Goal: Task Accomplishment & Management: Manage account settings

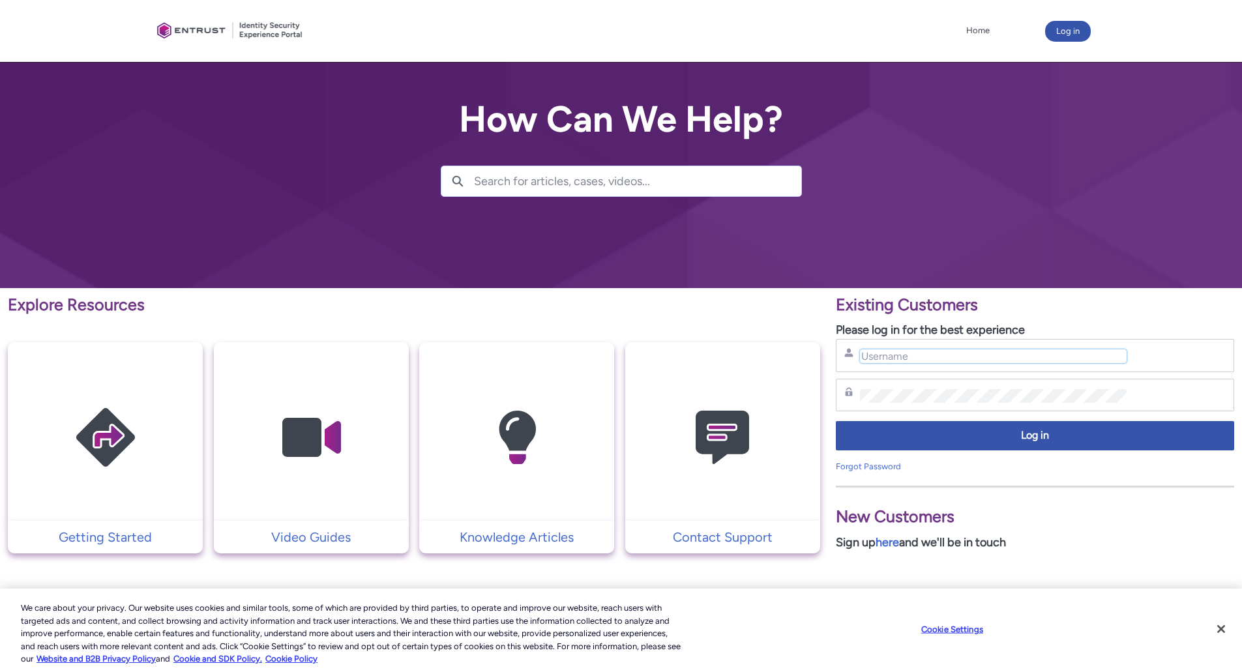
click at [928, 358] on input "Username" at bounding box center [993, 356] width 267 height 14
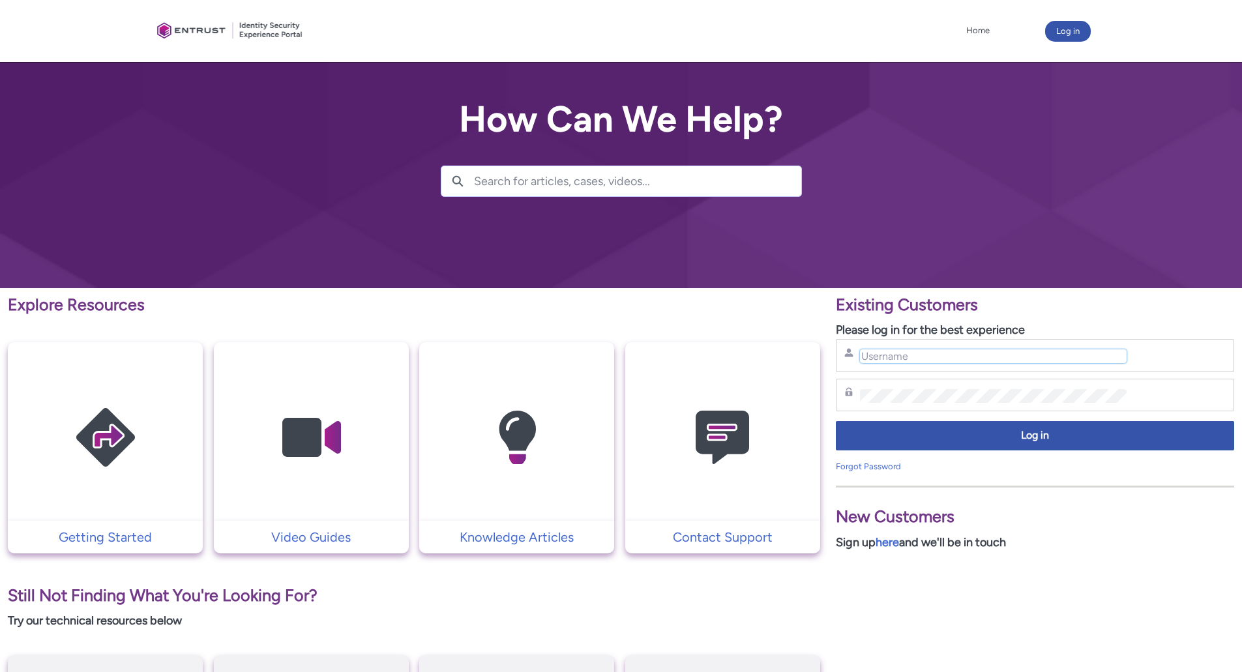
click at [877, 357] on input "Username" at bounding box center [993, 356] width 267 height 14
type input "amy.chao@firstrade.com"
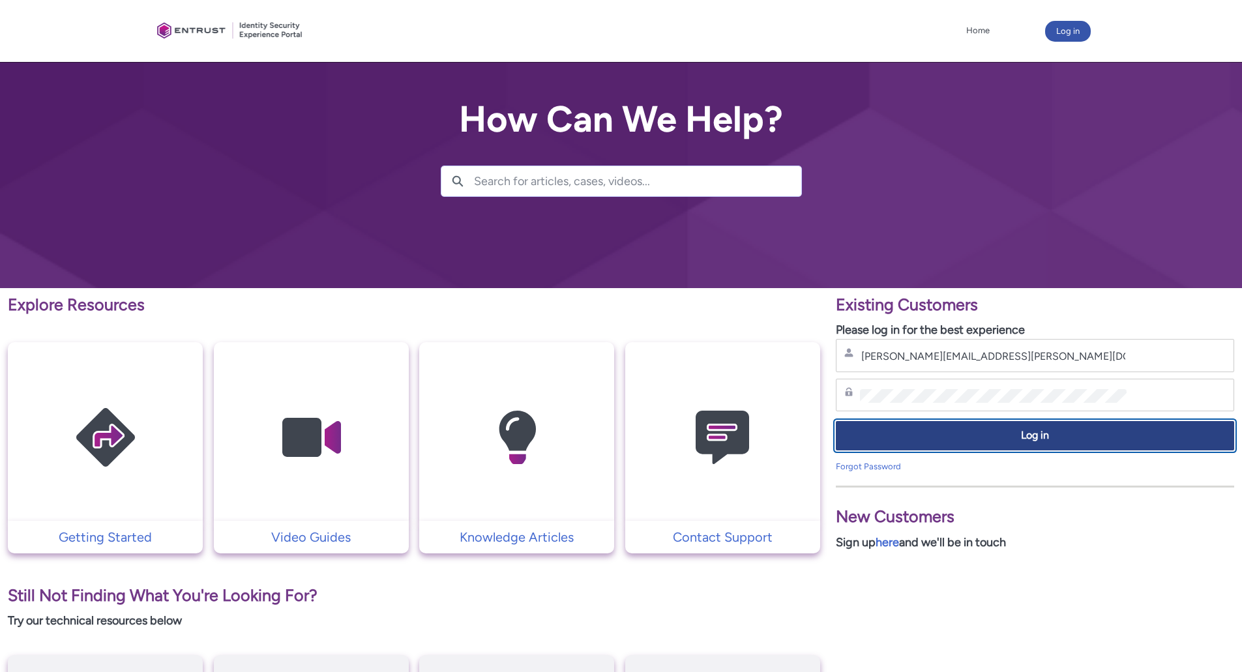
click at [1000, 448] on button "Log in" at bounding box center [1035, 435] width 398 height 29
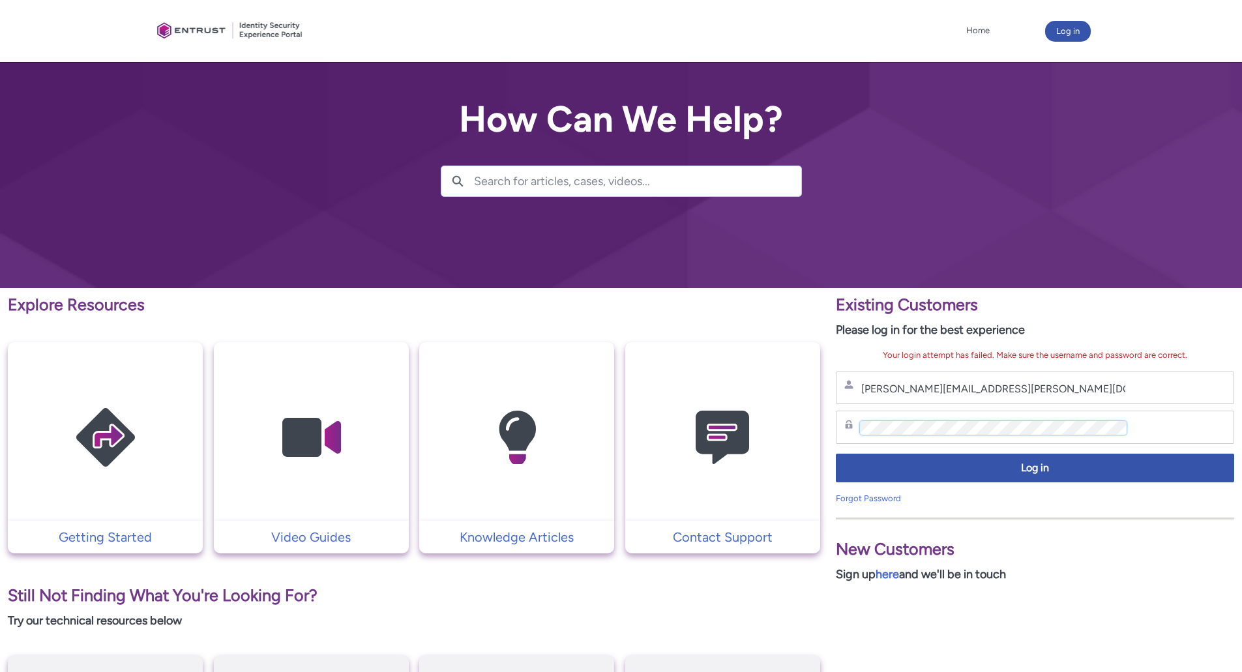
click at [747, 419] on div "Explore Resources Getting Started Video Guides Knowledge Articles Contact Suppo…" at bounding box center [621, 577] width 1242 height 578
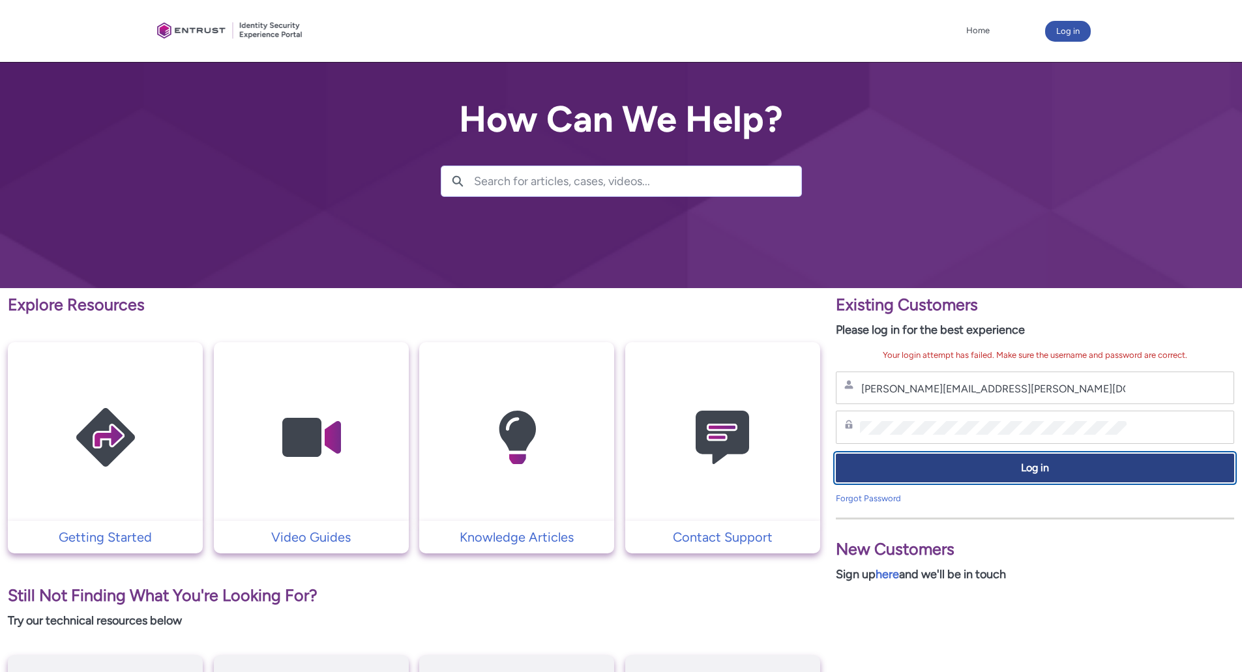
click at [979, 471] on span "Log in" at bounding box center [1034, 468] width 381 height 15
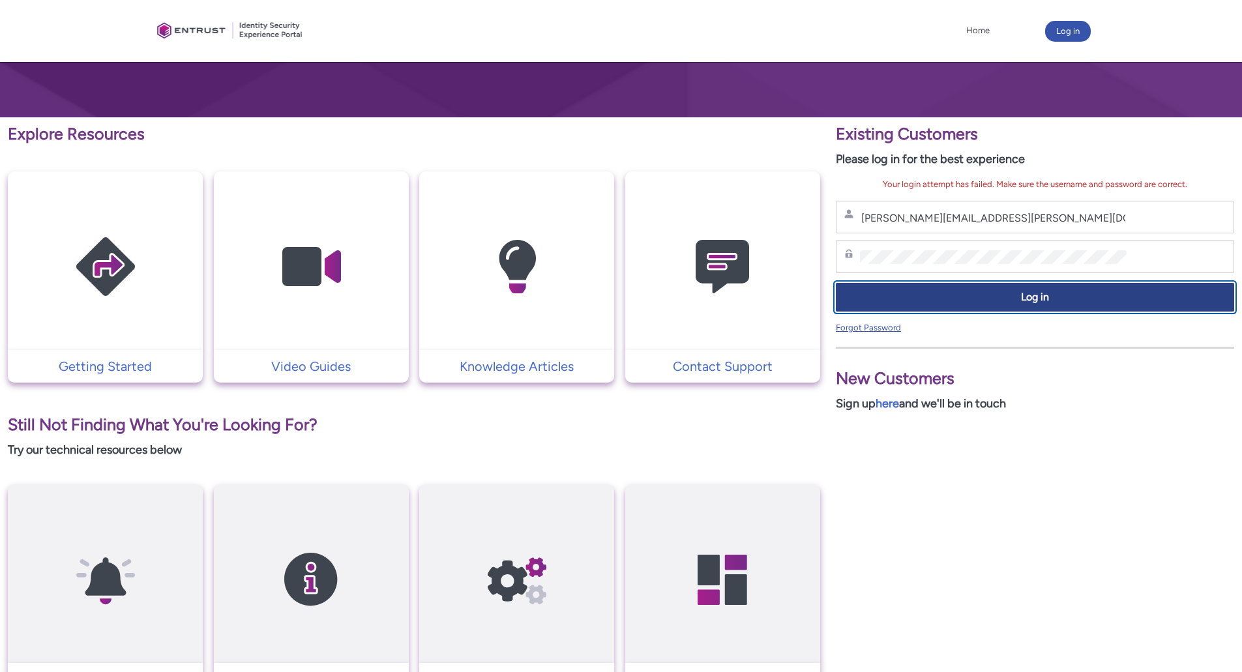
scroll to position [310, 0]
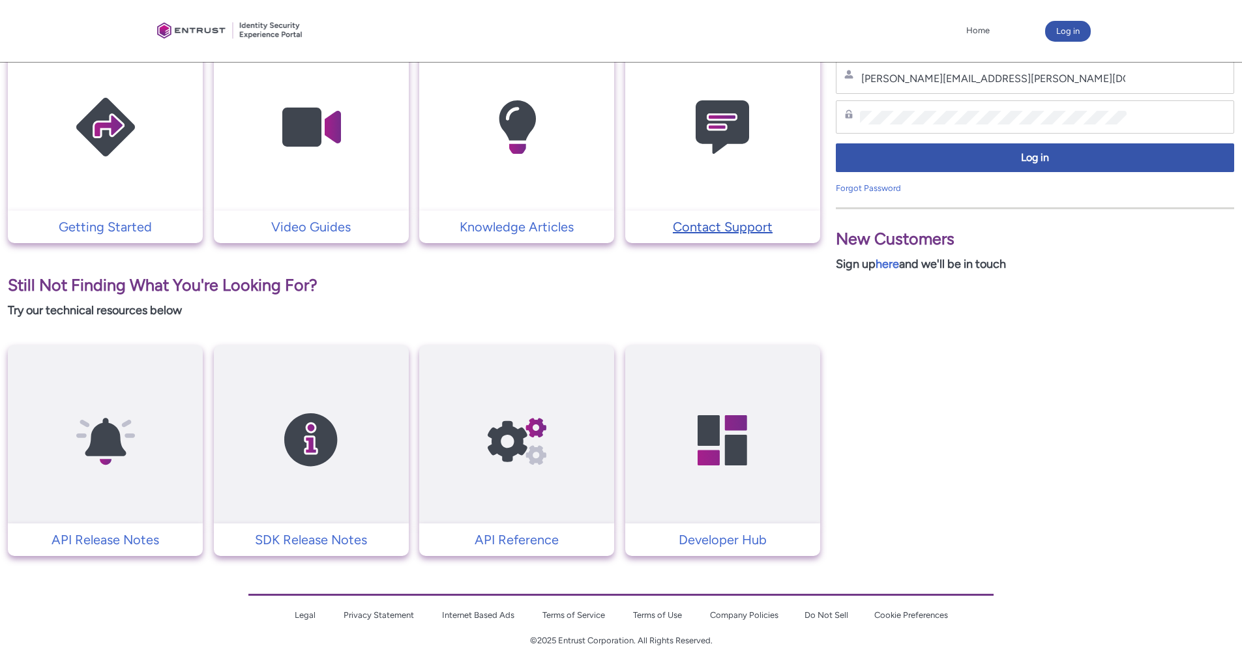
click at [733, 226] on p "Contact Support" at bounding box center [723, 227] width 182 height 20
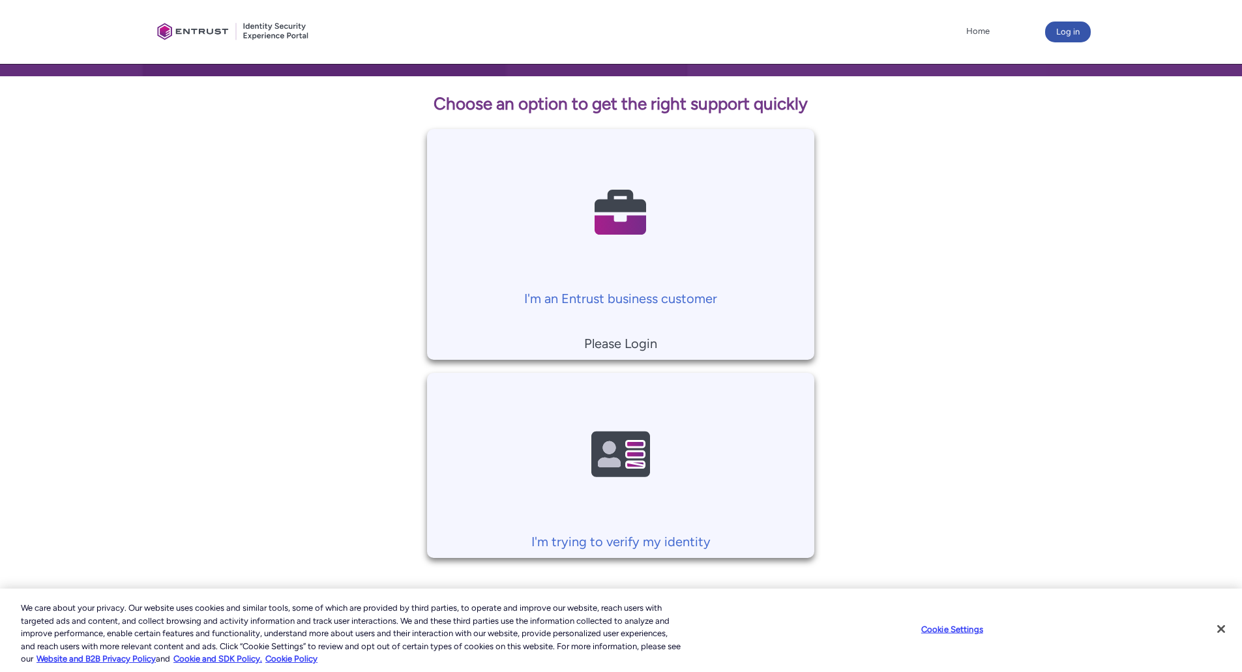
scroll to position [225, 0]
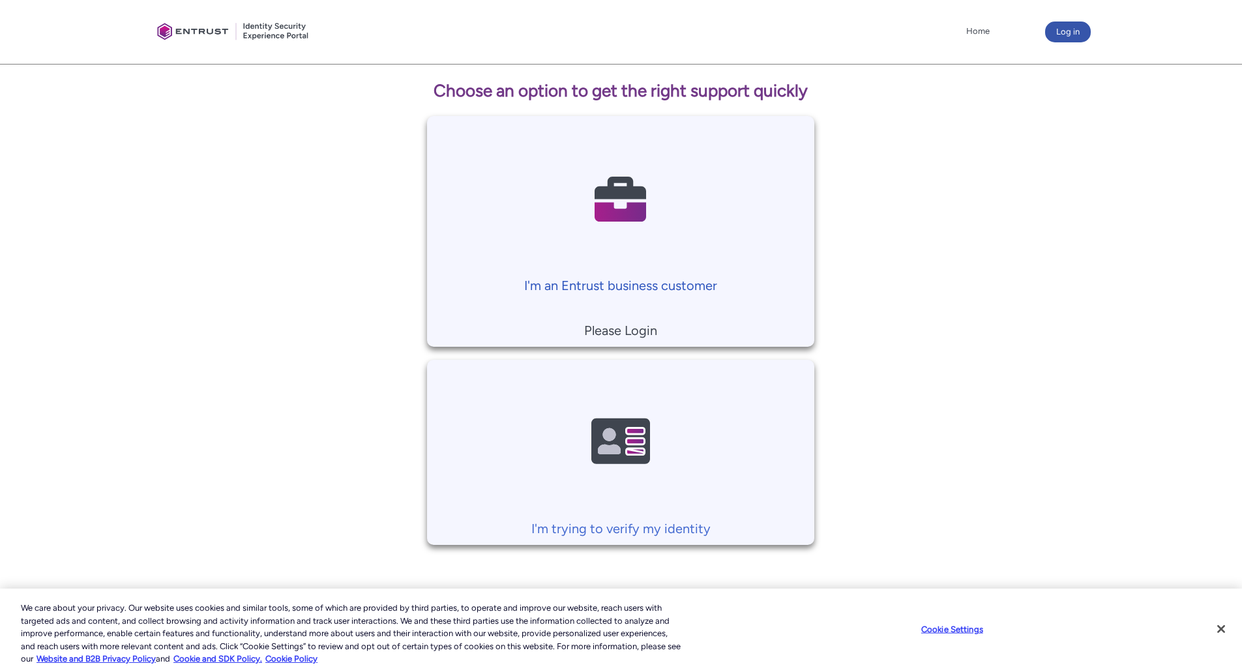
click at [627, 288] on p "I'm an Entrust business customer" at bounding box center [620, 286] width 374 height 20
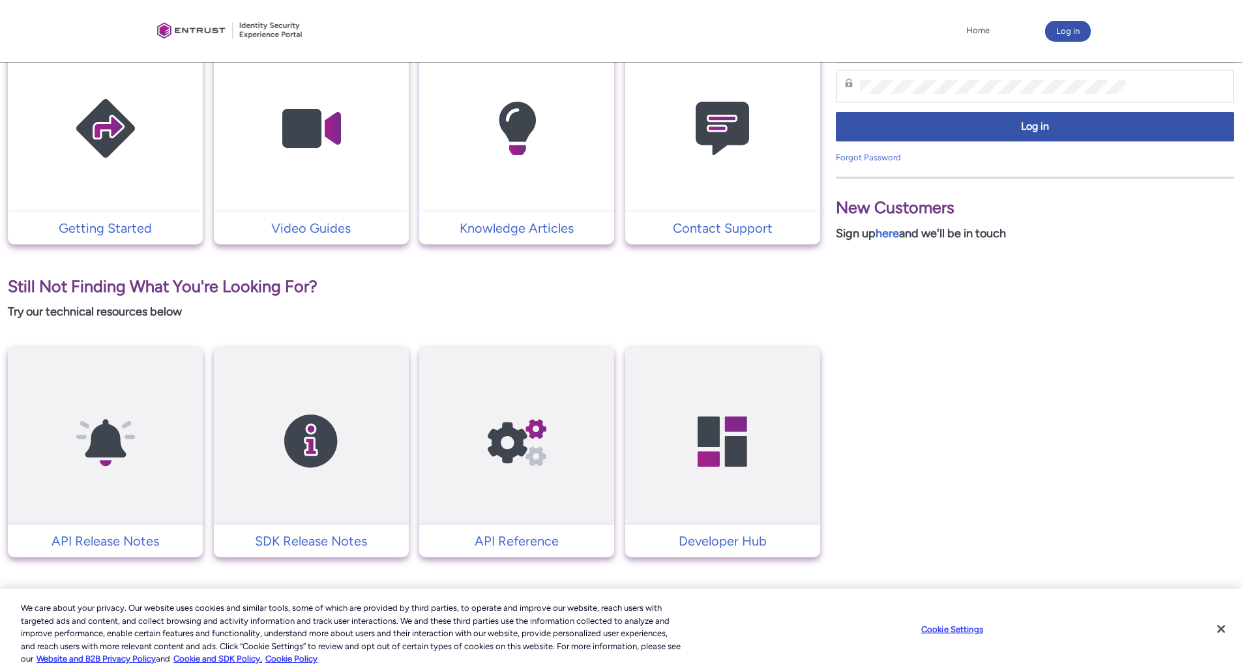
scroll to position [310, 0]
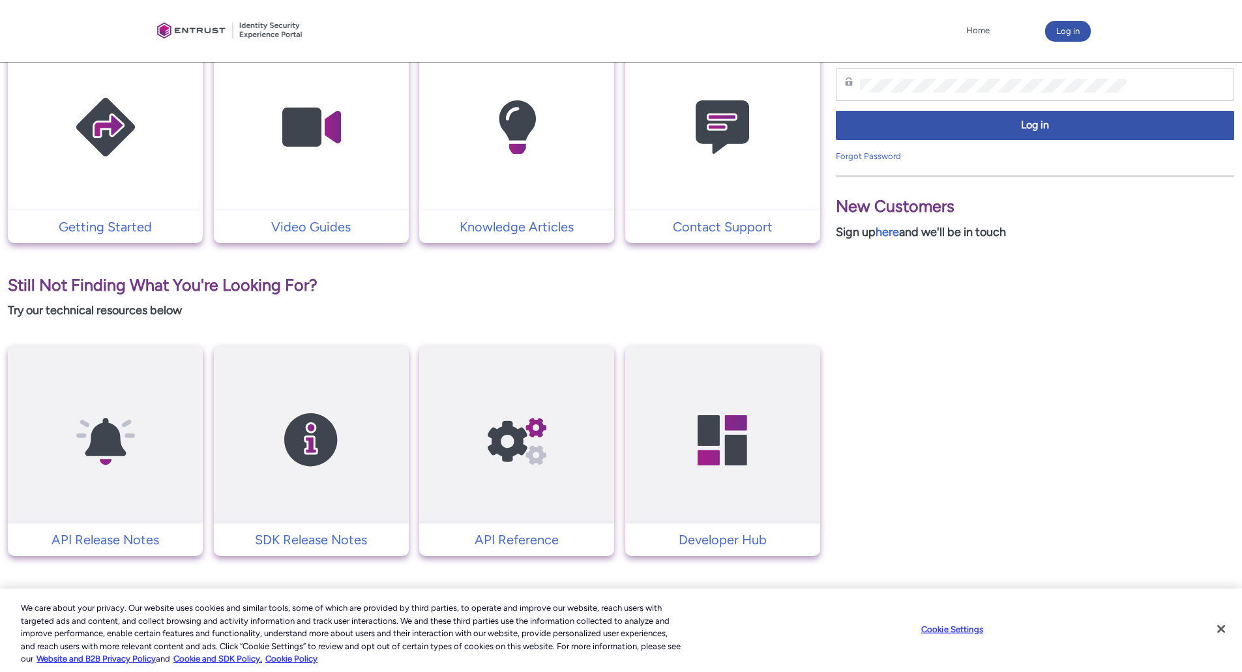
click at [697, 156] on img at bounding box center [722, 127] width 124 height 140
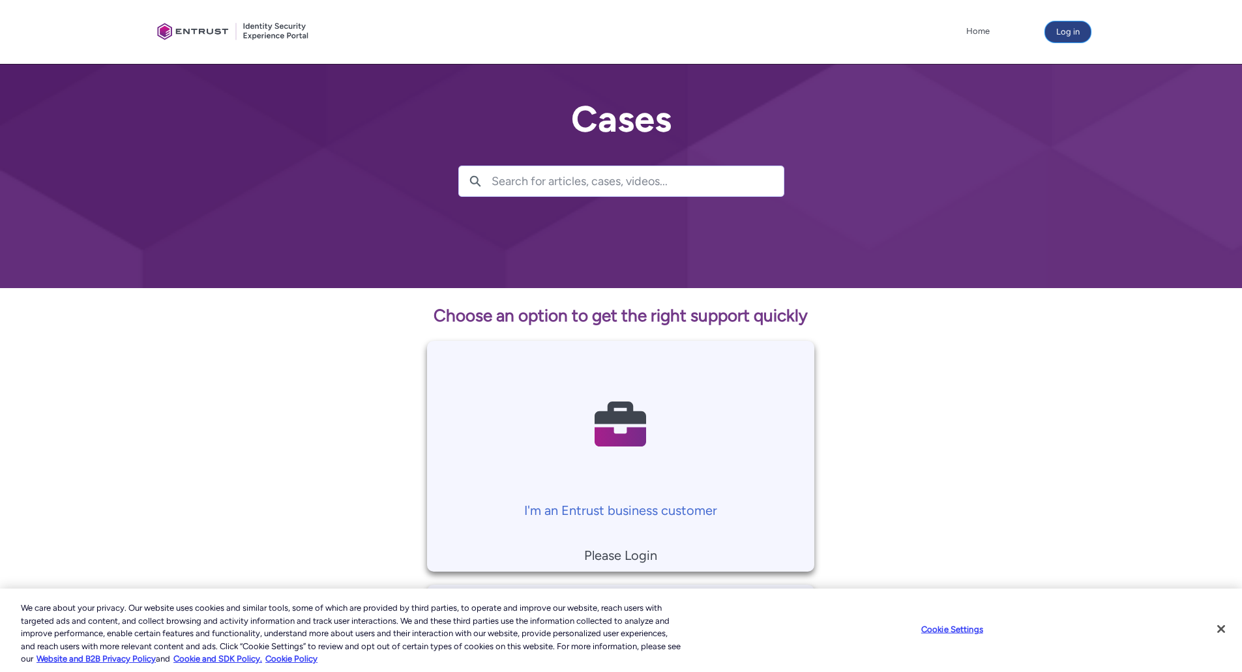
click at [1066, 33] on button "Log in" at bounding box center [1068, 32] width 46 height 21
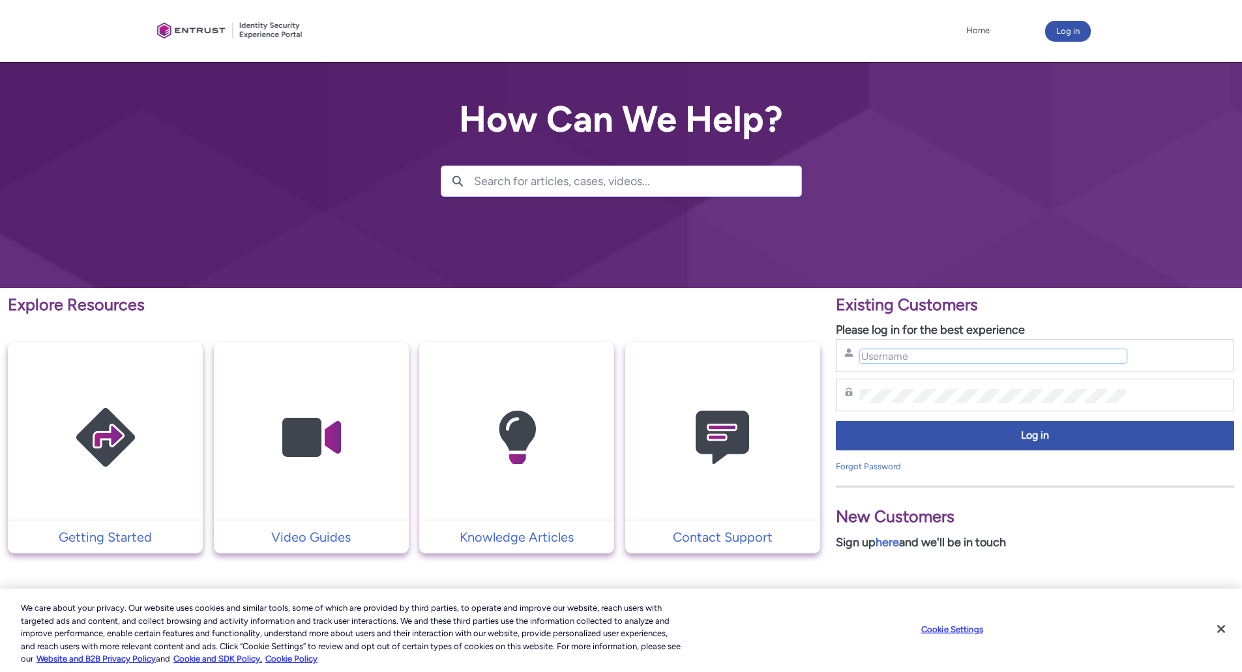
click at [966, 349] on input "Username" at bounding box center [993, 356] width 267 height 14
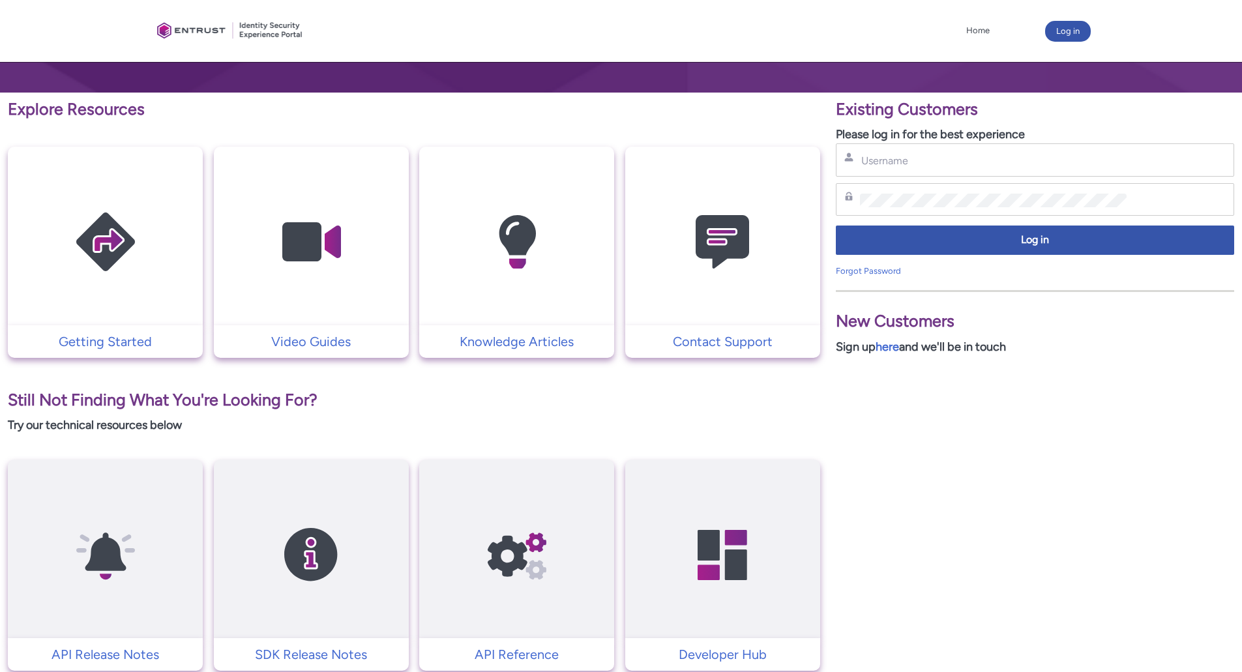
scroll to position [65, 0]
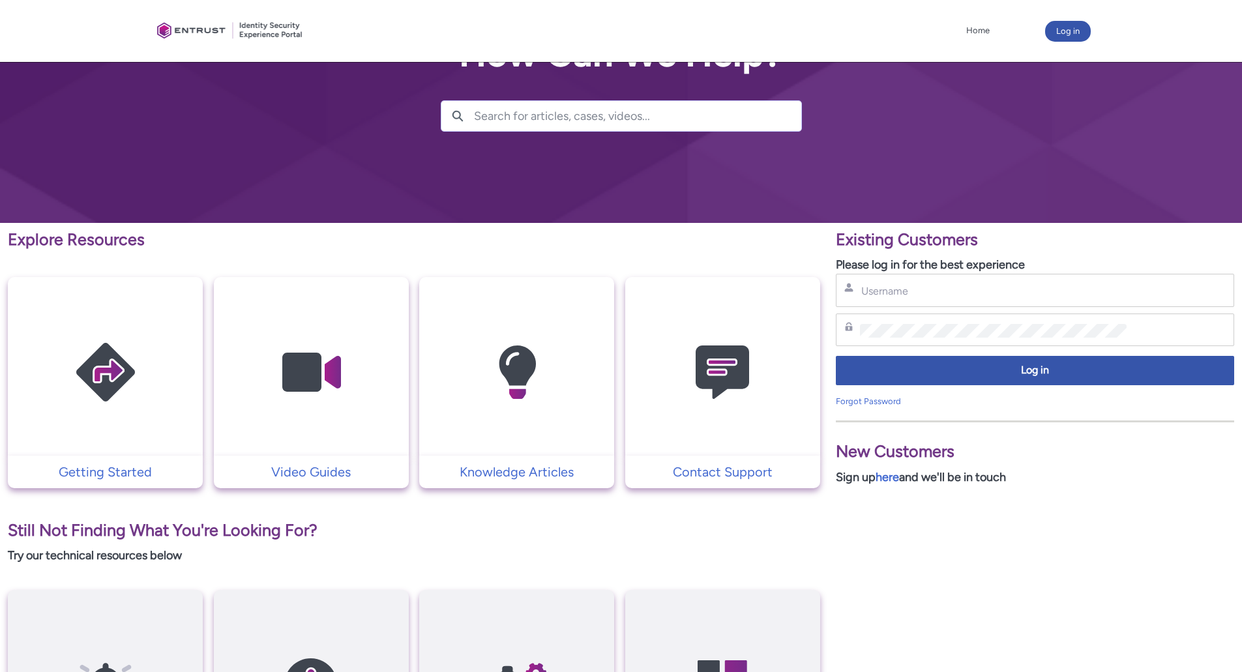
click at [879, 306] on div "Username" at bounding box center [1035, 290] width 398 height 33
click at [884, 299] on div "Username" at bounding box center [1035, 290] width 398 height 33
click at [954, 287] on input "Username" at bounding box center [993, 291] width 267 height 14
type input "a"
type input "[PERSON_NAME][EMAIL_ADDRESS][PERSON_NAME][DOMAIN_NAME]"
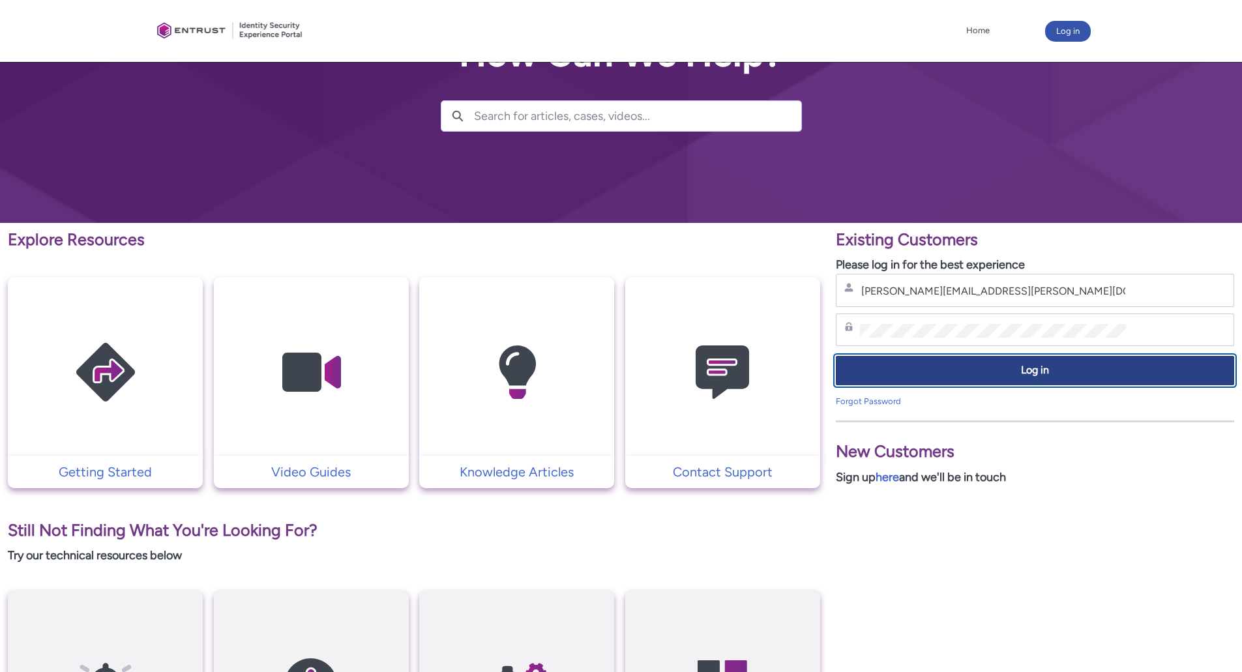
click at [1063, 362] on button "Log in" at bounding box center [1035, 370] width 398 height 29
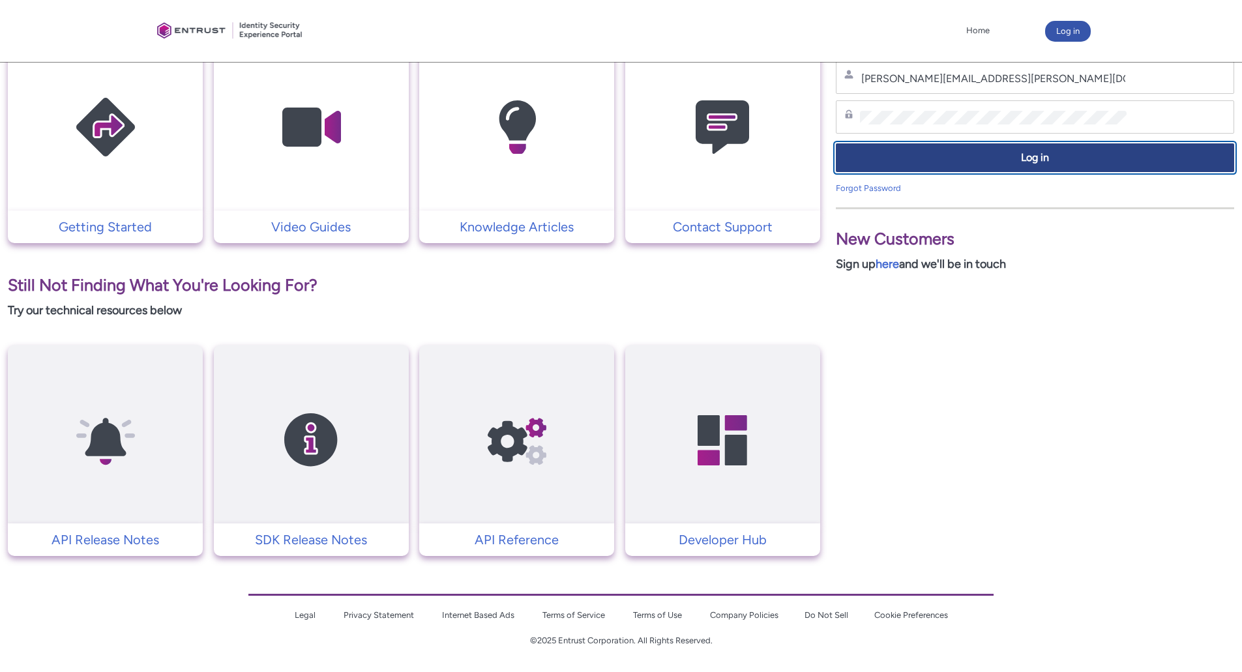
scroll to position [0, 0]
